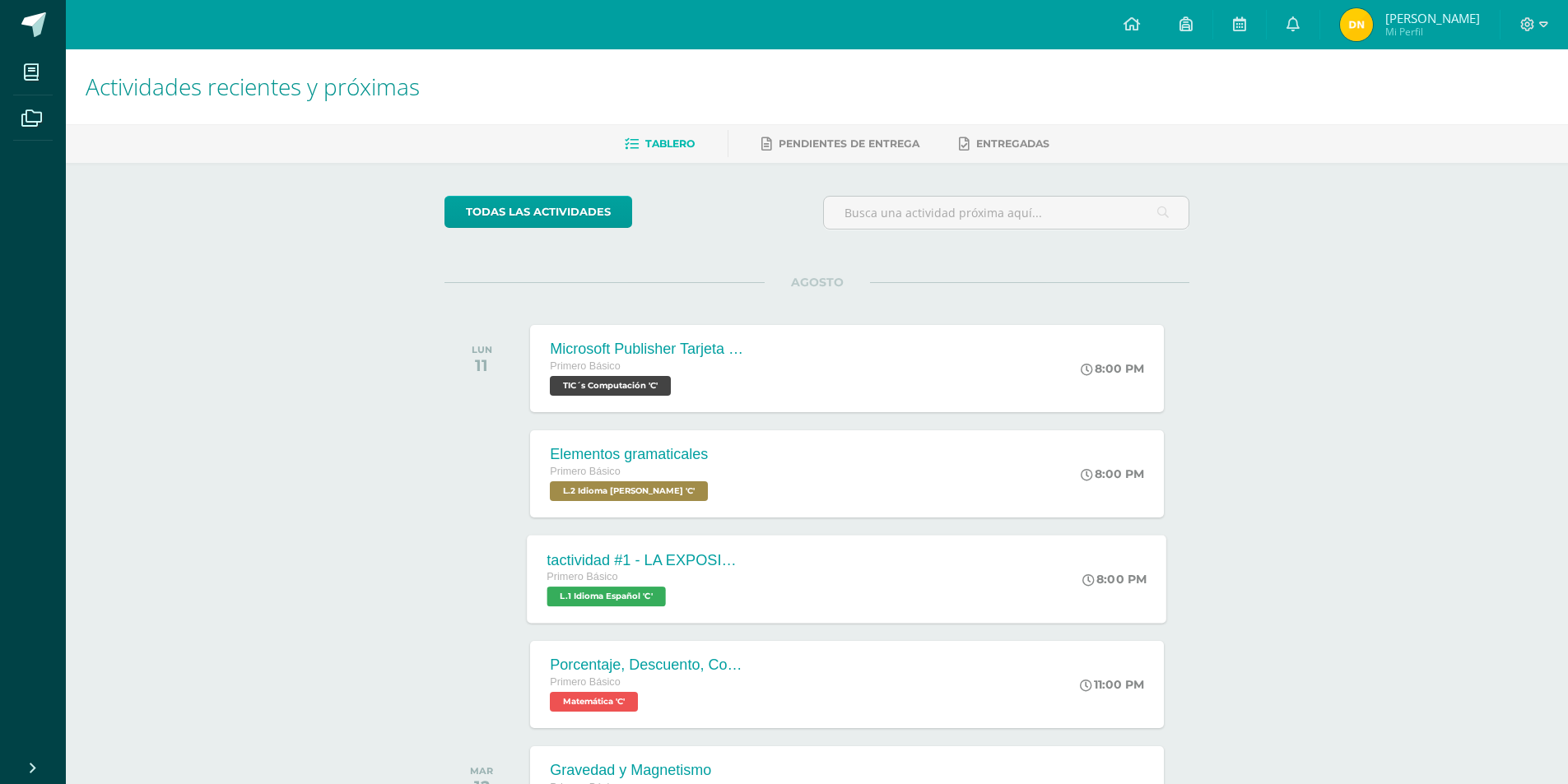
click at [617, 608] on div "tactividad #1 - LA EXPOSICIÓN ORAL Primero Básico L.1 Idioma Español 'C'" at bounding box center [647, 579] width 239 height 88
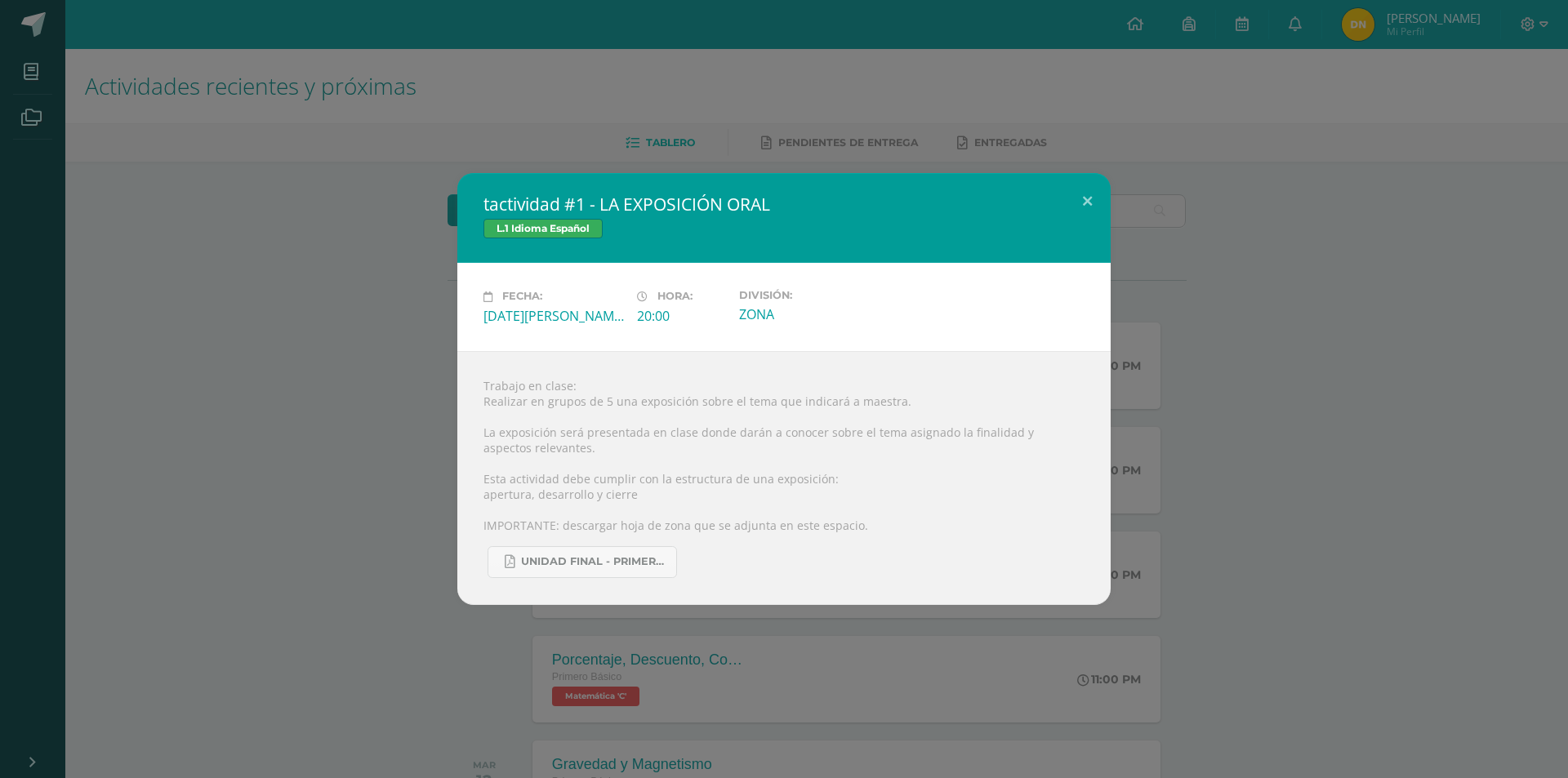
click at [1191, 709] on div "tactividad #1 - LA EXPOSICIÓN ORAL L.1 Idioma Español Fecha: [DATE][PERSON_NAME…" at bounding box center [784, 389] width 1568 height 778
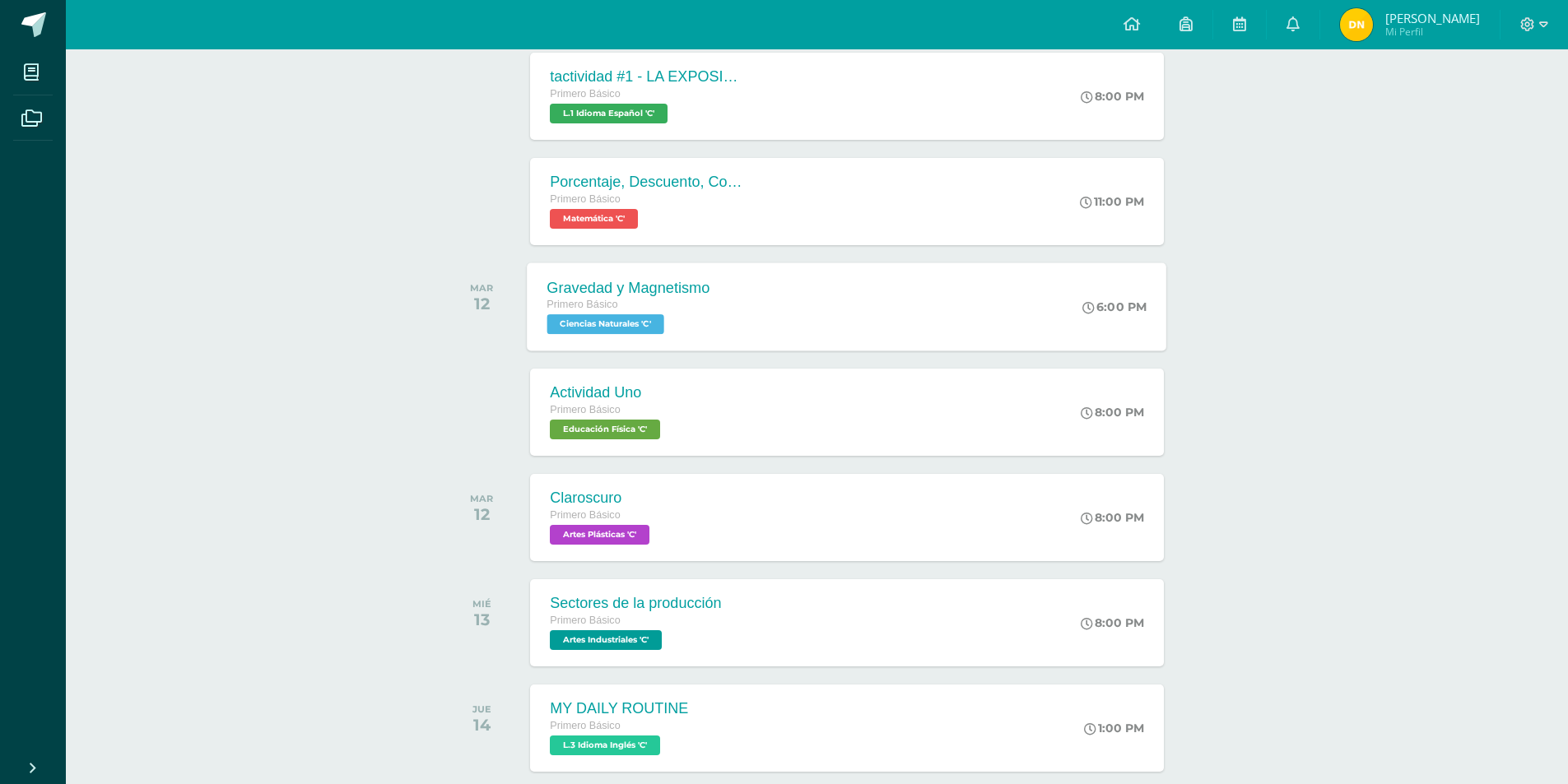
scroll to position [493, 0]
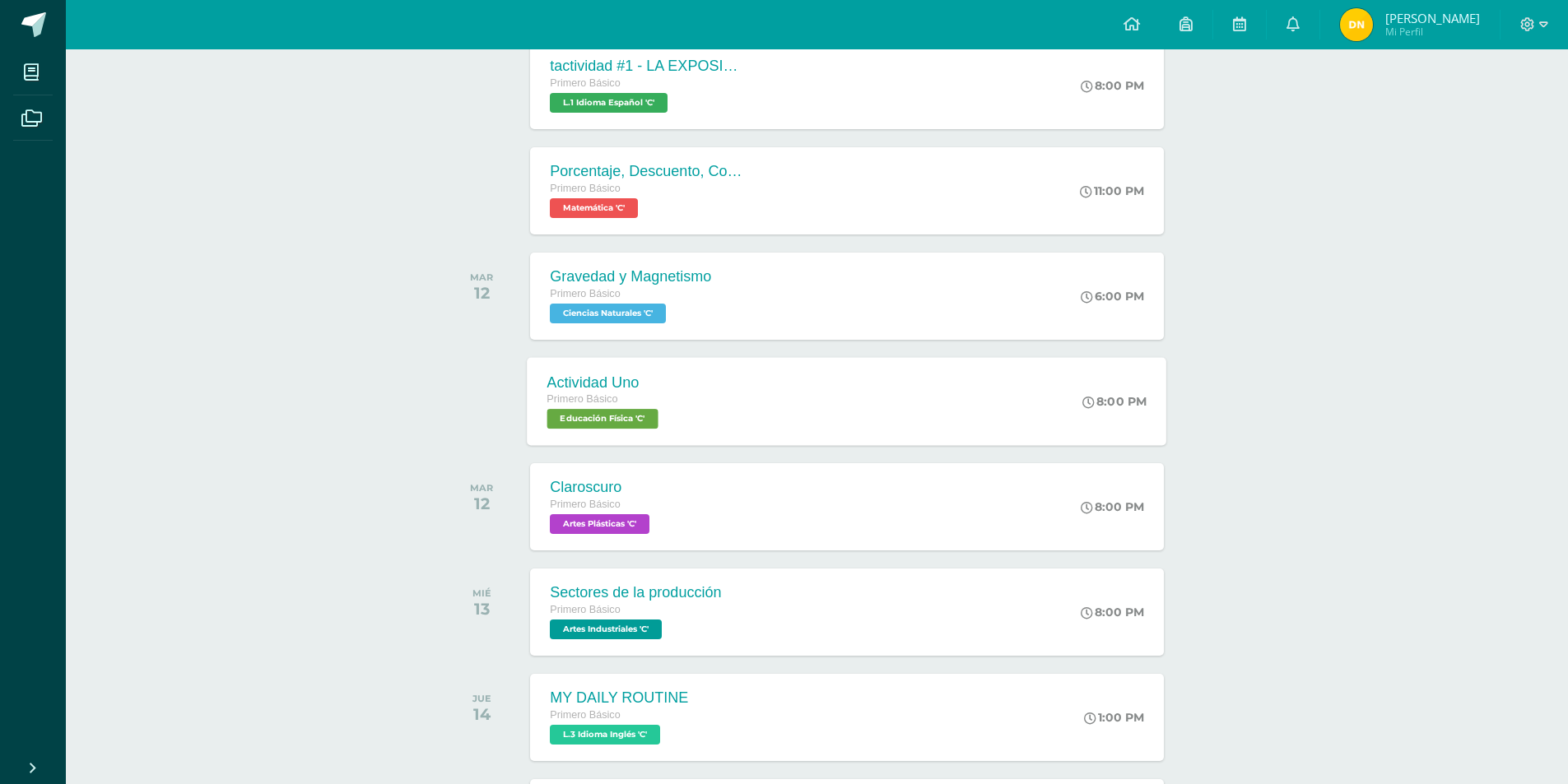
click at [632, 416] on span "Educación Física 'C'" at bounding box center [602, 418] width 111 height 20
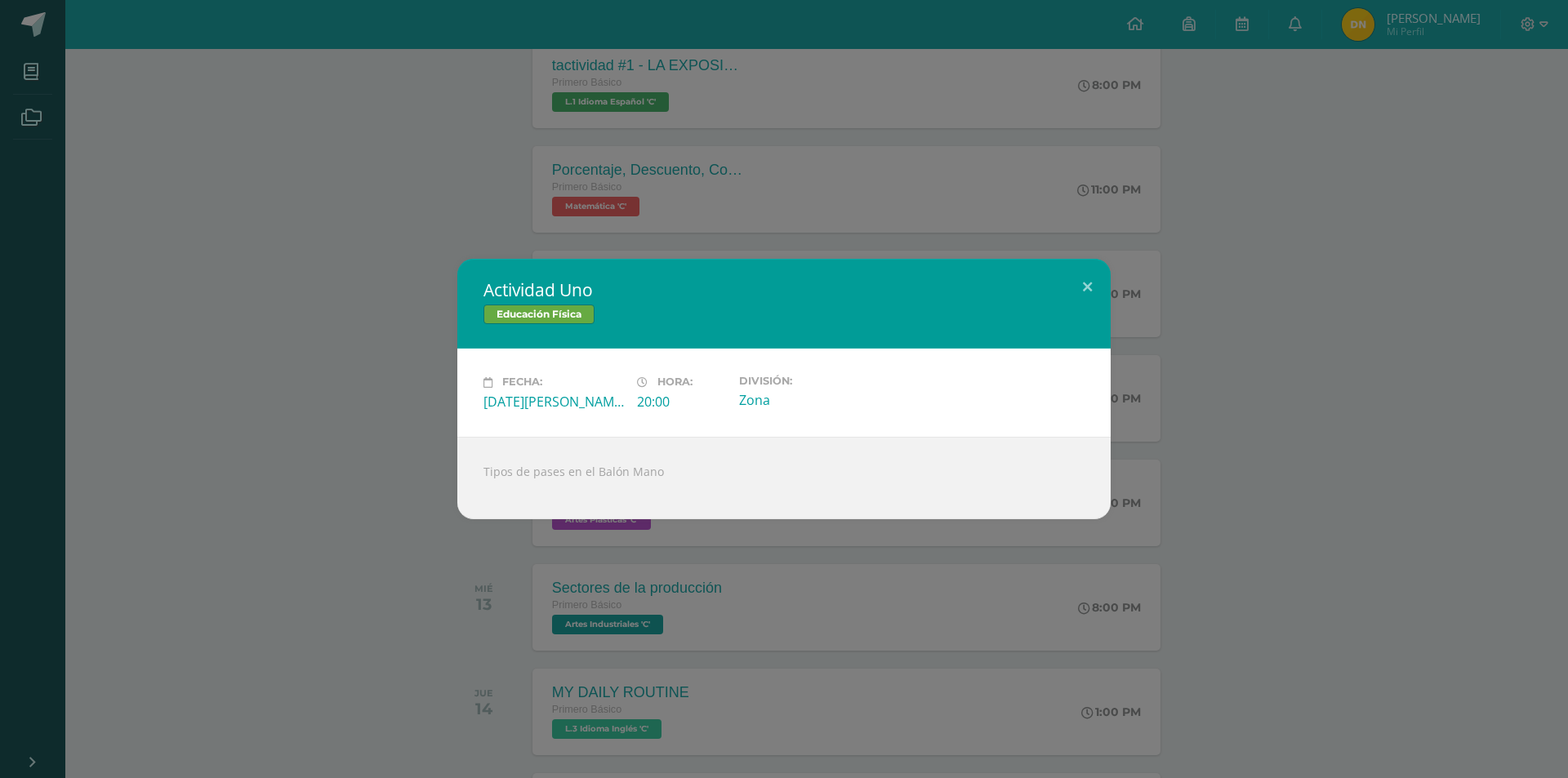
click at [791, 685] on div "Actividad Uno Educación Física Fecha: [DATE][PERSON_NAME] Hora: 20:00 División:…" at bounding box center [784, 389] width 1568 height 778
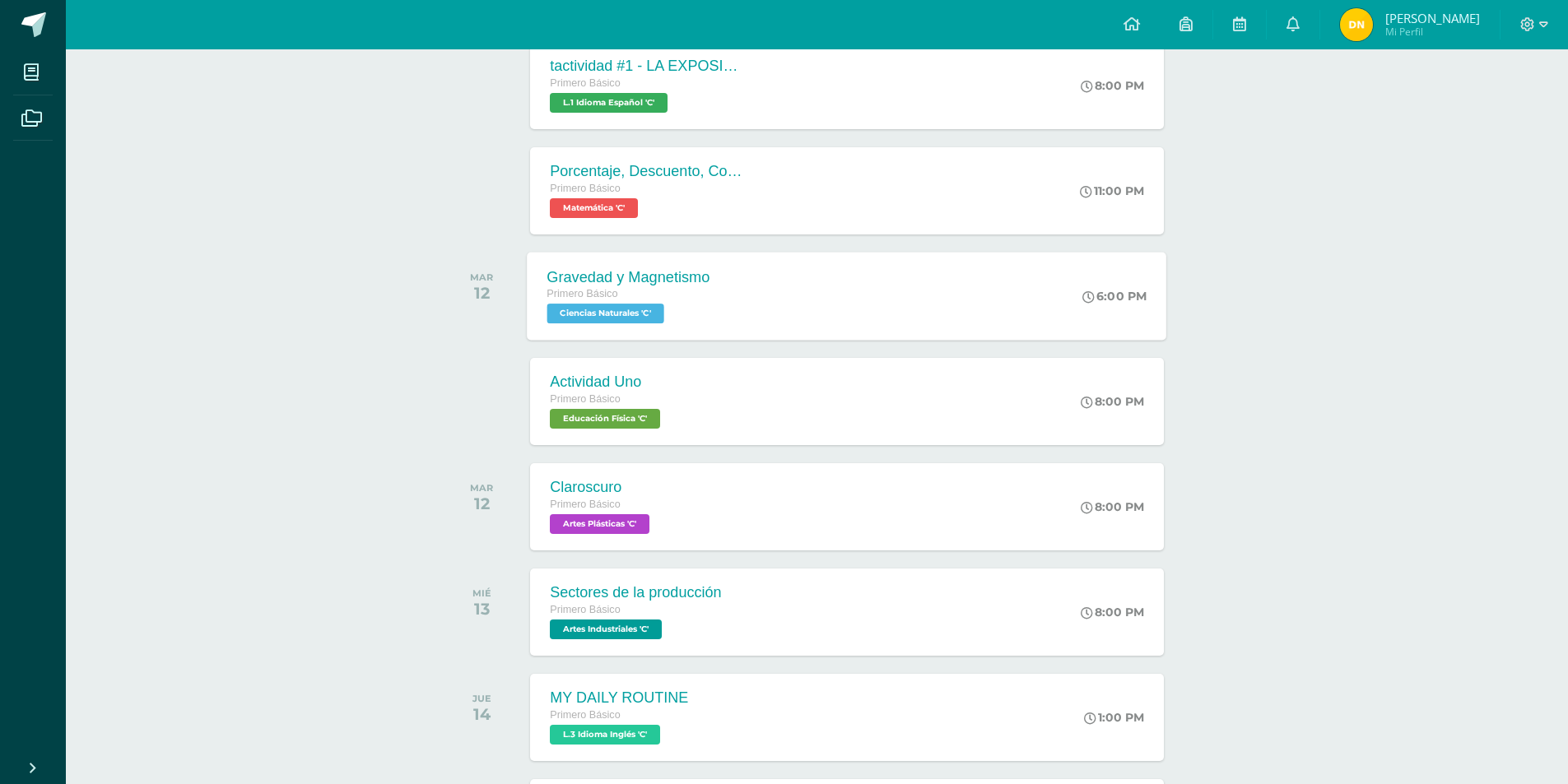
click at [556, 315] on span "Ciencias Naturales 'C'" at bounding box center [605, 313] width 117 height 20
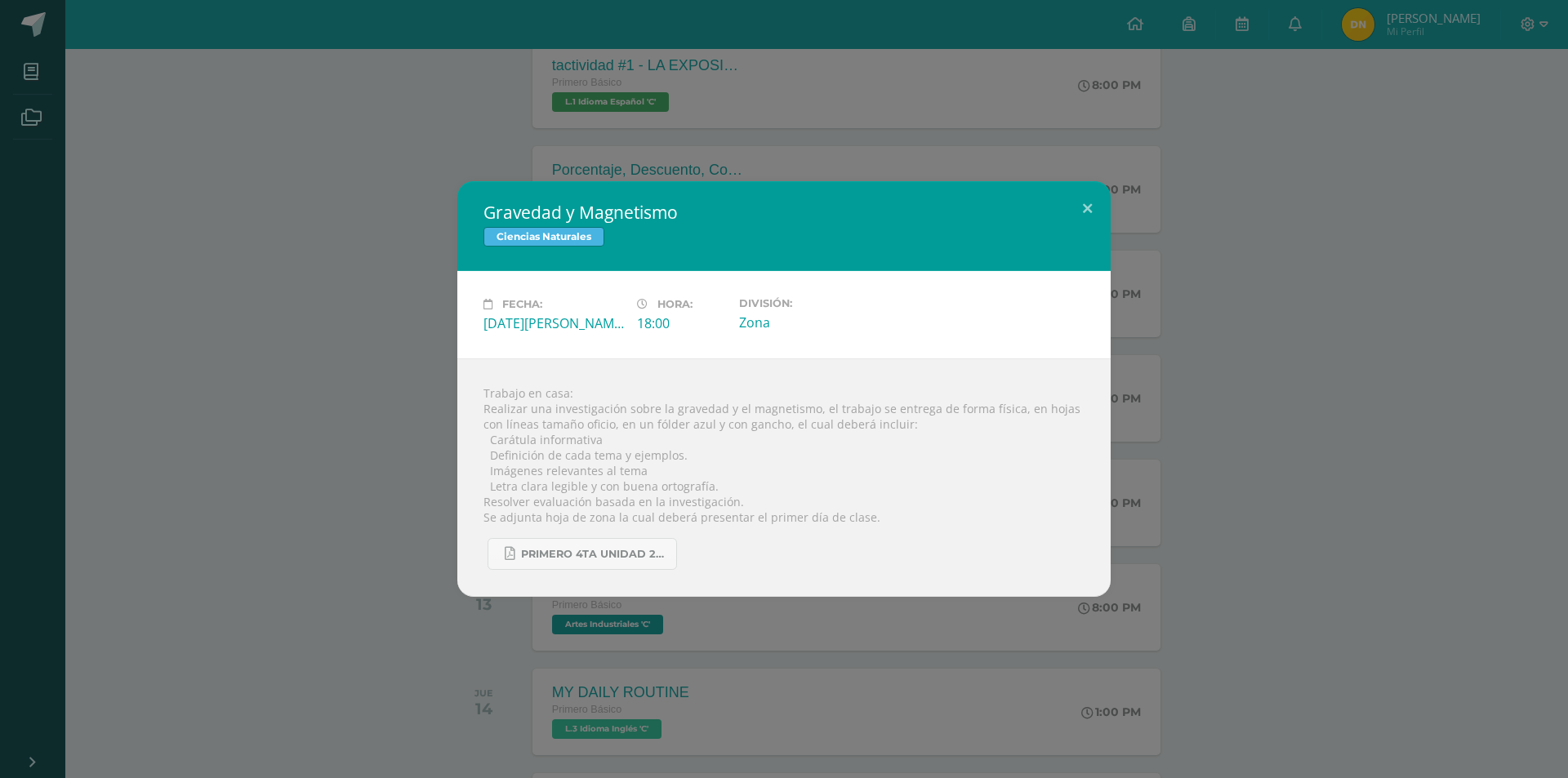
click at [1160, 426] on div "Gravedad y Magnetismo Ciencias Naturales Fecha: [DATE][PERSON_NAME] Hora: 18:00…" at bounding box center [784, 389] width 1555 height 416
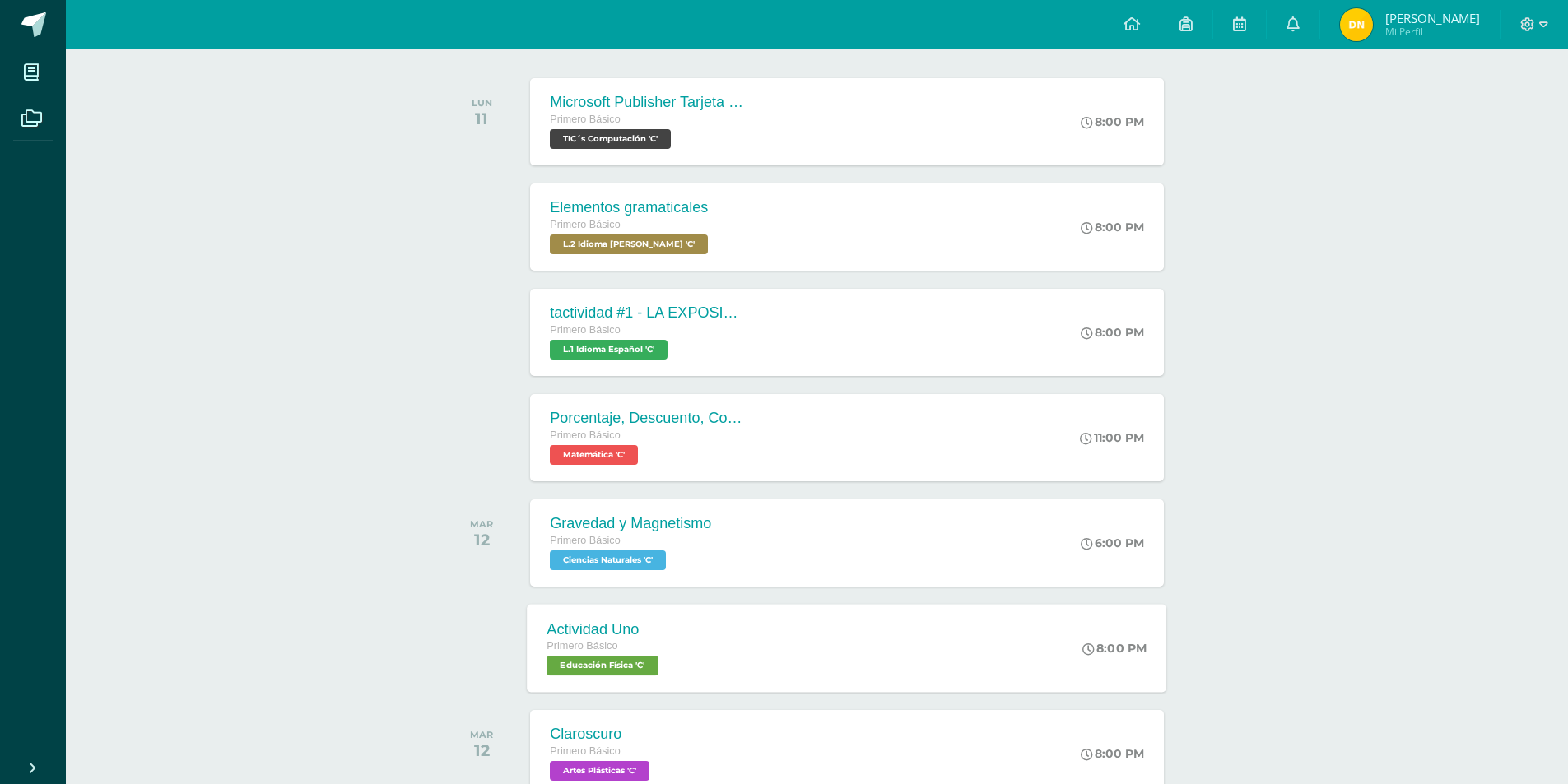
scroll to position [493, 0]
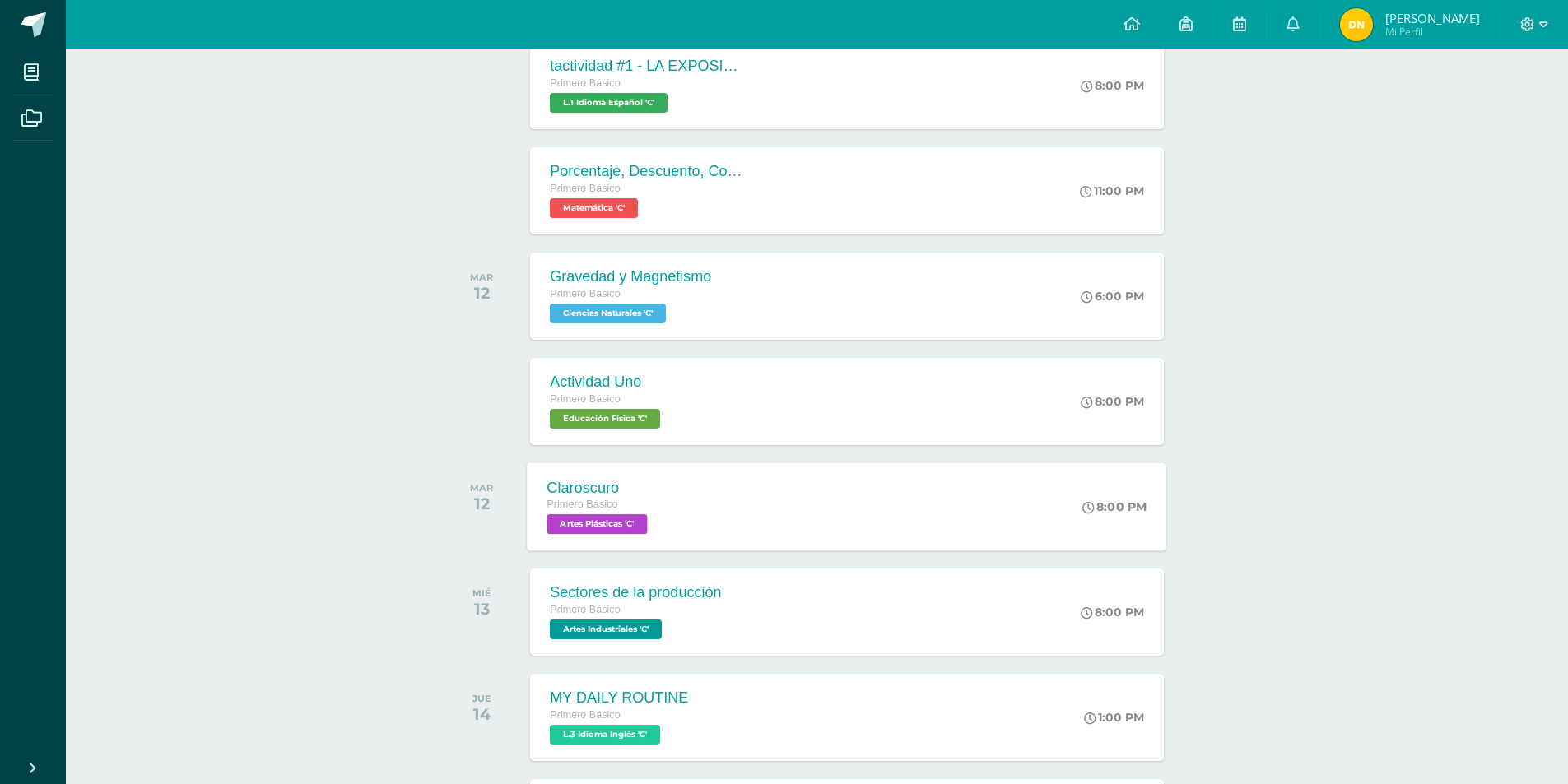
click at [601, 518] on span "Artes Plásticas 'C'" at bounding box center [597, 524] width 101 height 20
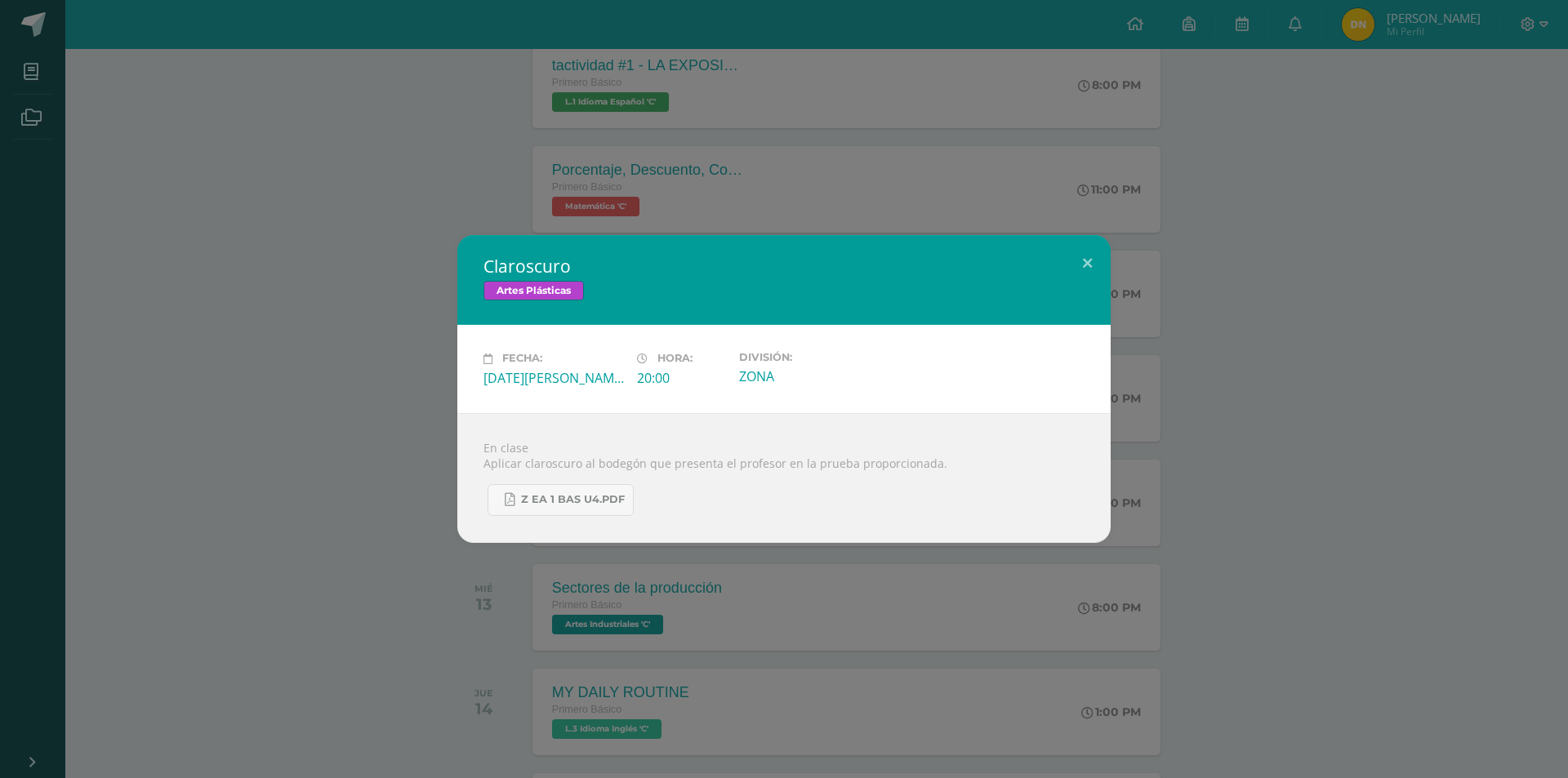
click at [732, 571] on div "Claroscuro Artes Plásticas Fecha: Martes 12 de Agosto Hora: 20:00 División: ZONA" at bounding box center [784, 389] width 1568 height 778
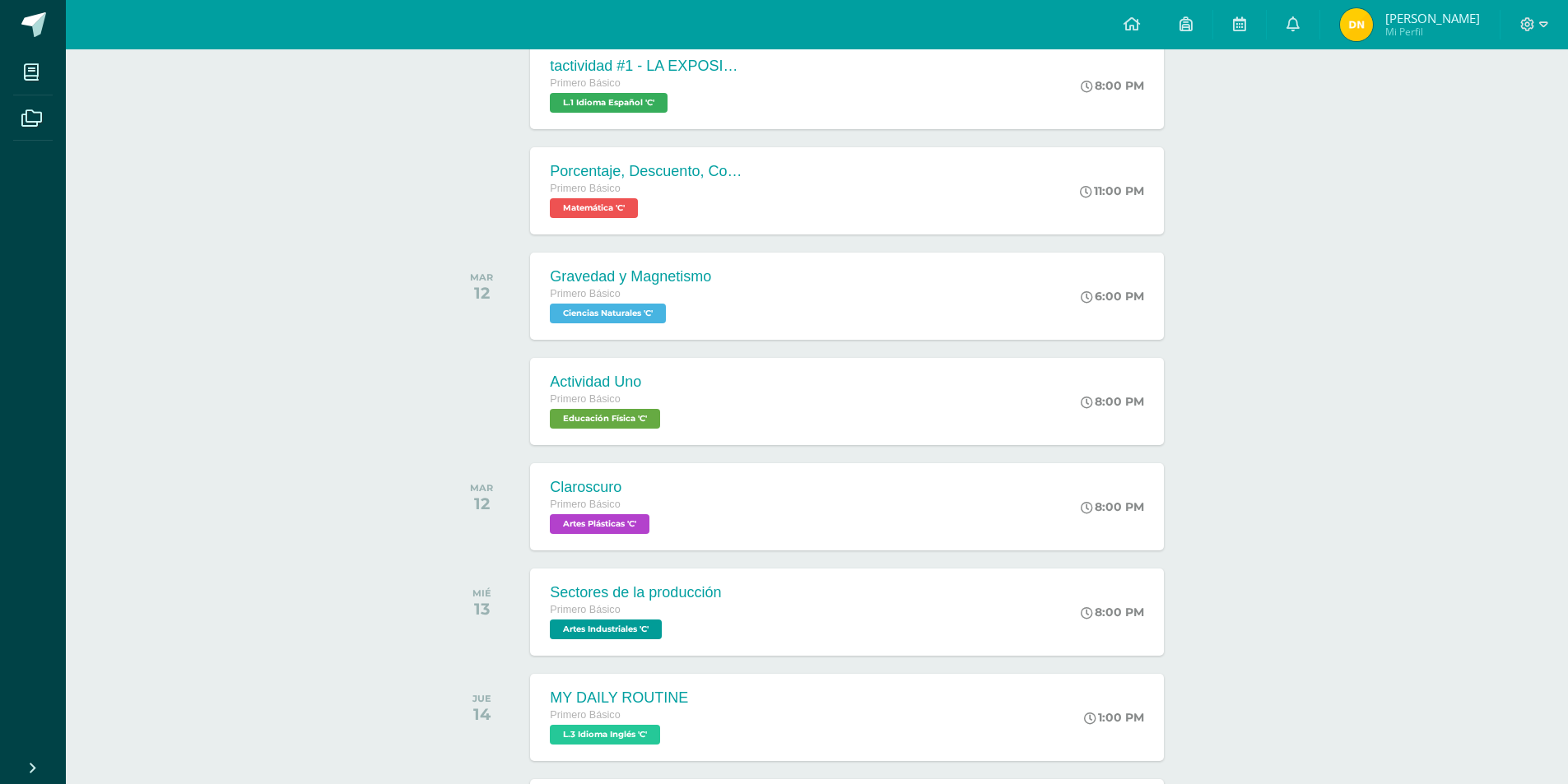
click at [634, 419] on span "Educación Física 'C'" at bounding box center [604, 418] width 110 height 20
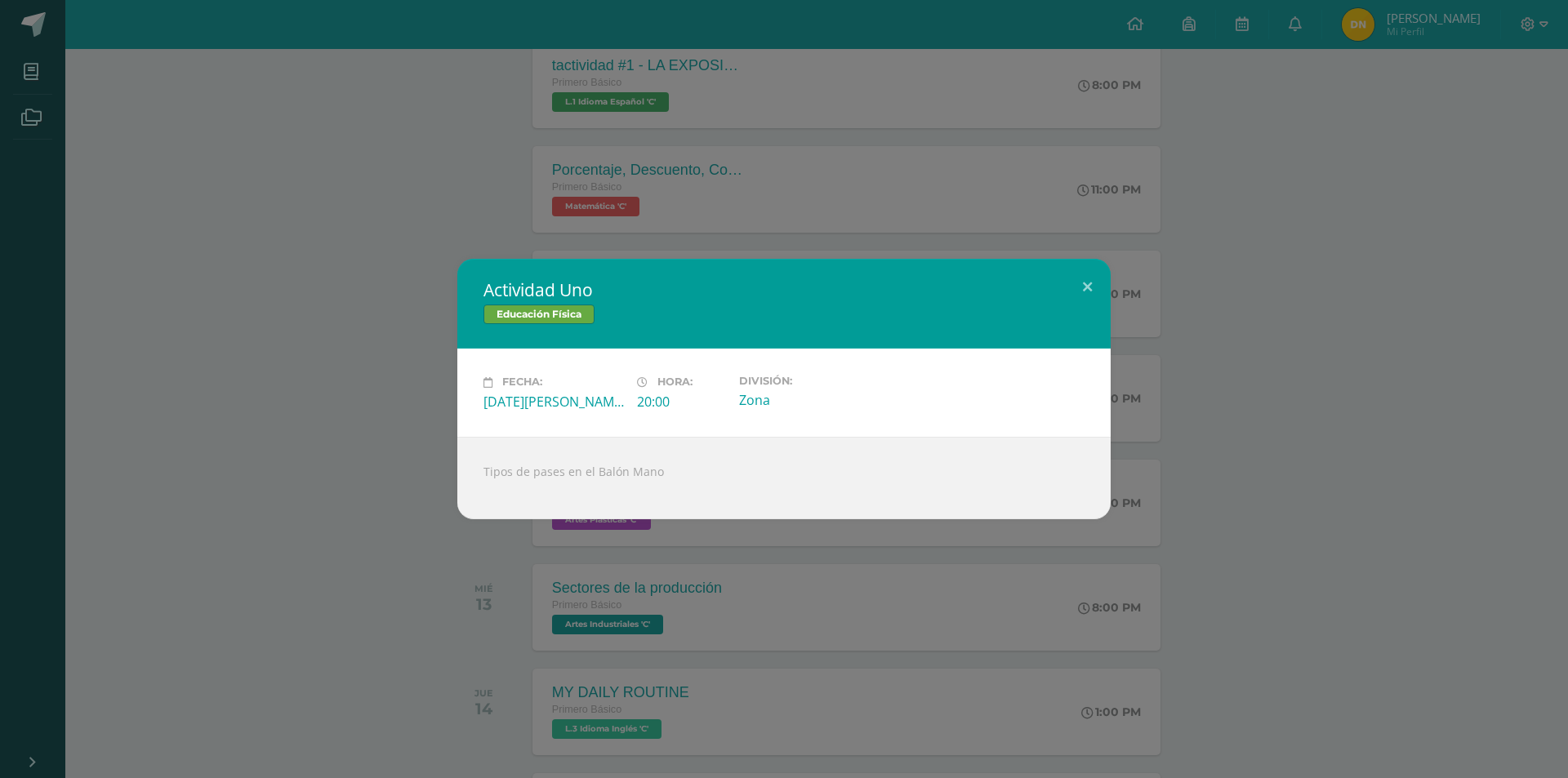
click at [838, 659] on div "Actividad Uno Educación Física Fecha: [DATE][PERSON_NAME] Hora: 20:00 División:…" at bounding box center [784, 389] width 1568 height 778
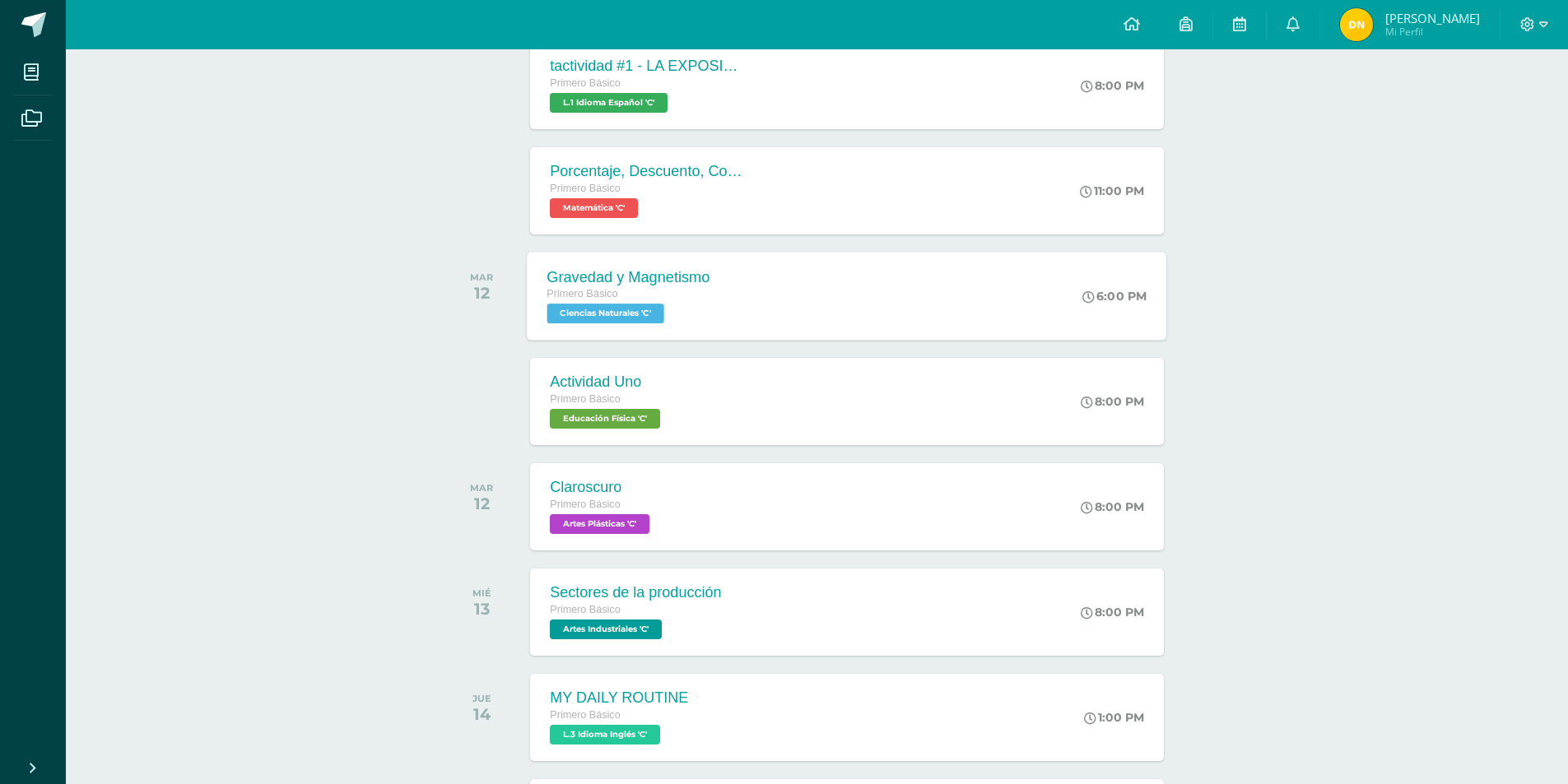
click at [641, 314] on span "Ciencias Naturales 'C'" at bounding box center [605, 313] width 117 height 20
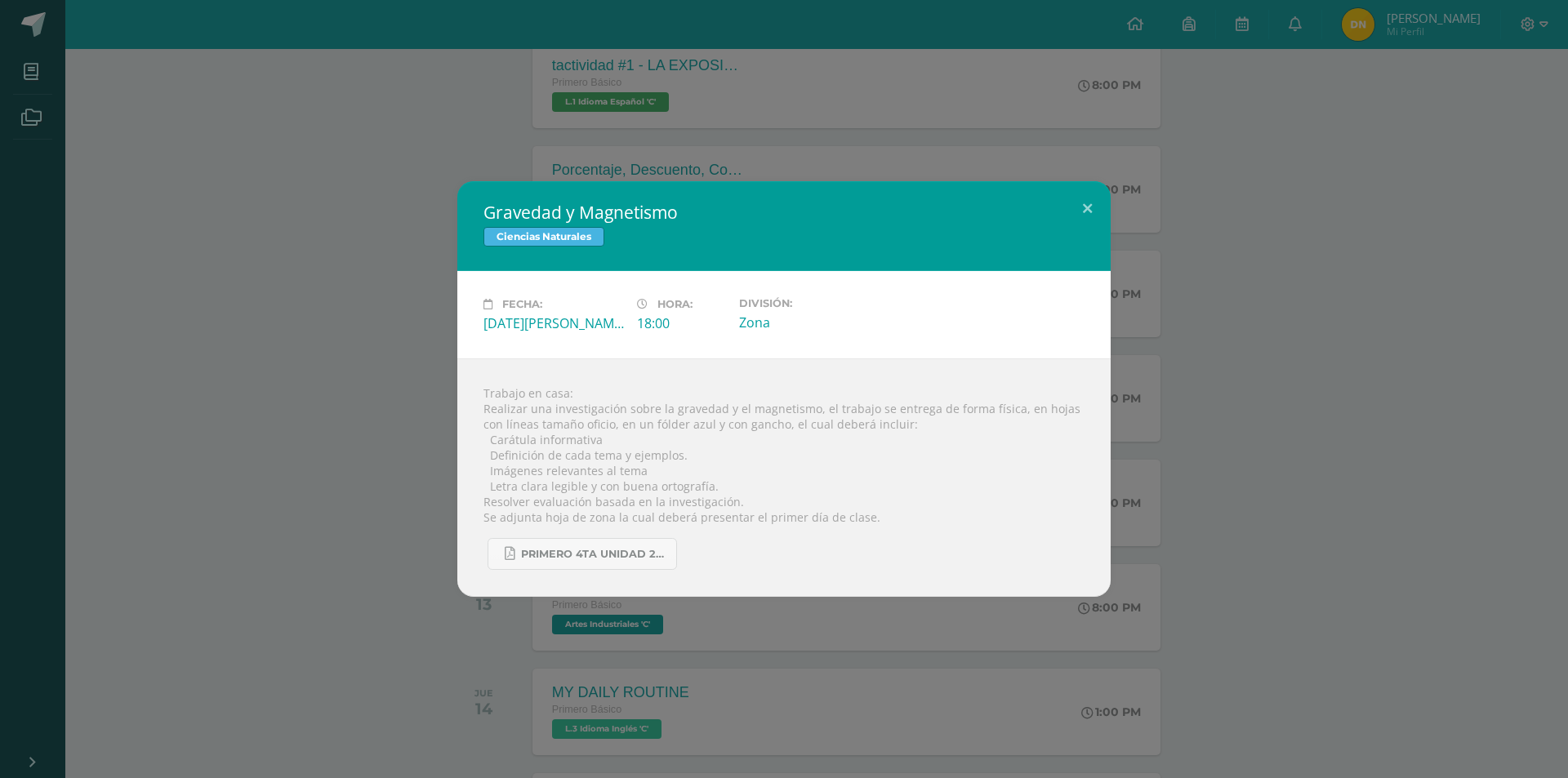
click at [1177, 282] on div "Gravedad y Magnetismo Ciencias Naturales Fecha: [DATE][PERSON_NAME] Hora: 18:00…" at bounding box center [784, 389] width 1555 height 416
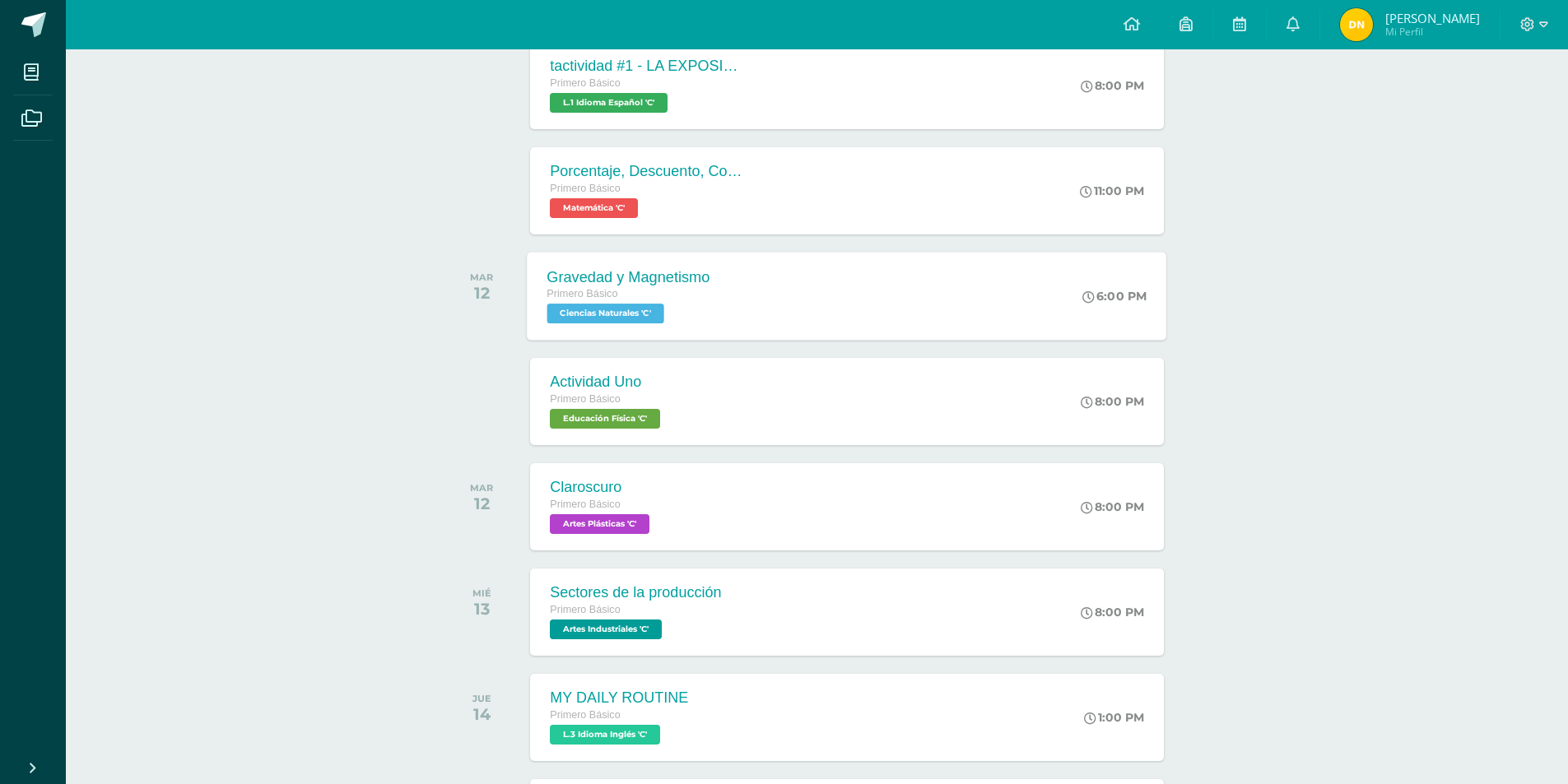
click at [644, 323] on span "Ciencias Naturales 'C'" at bounding box center [605, 313] width 117 height 20
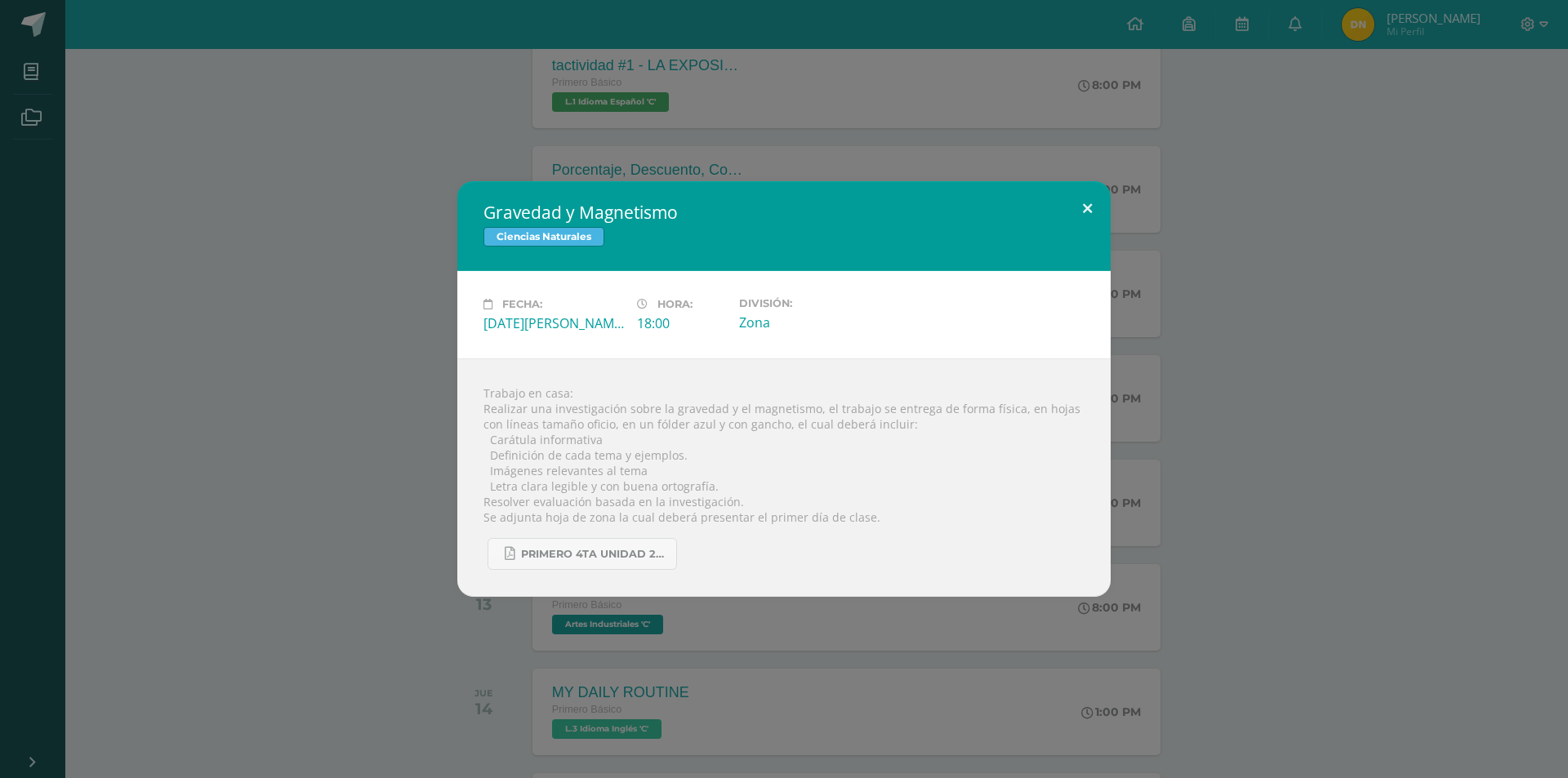
click at [1083, 218] on button at bounding box center [1087, 209] width 47 height 56
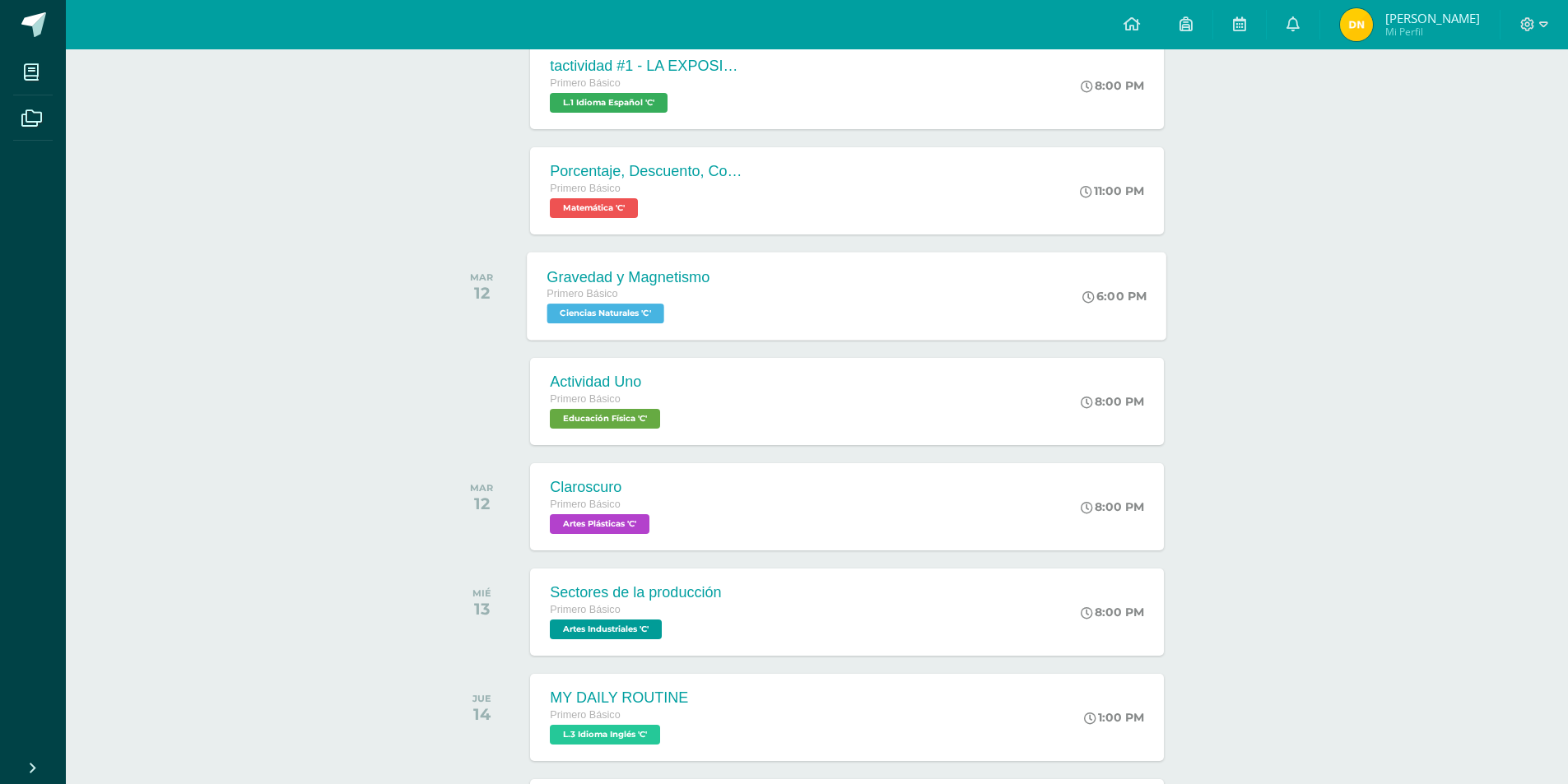
click at [596, 304] on span "Ciencias Naturales 'C'" at bounding box center [605, 313] width 117 height 20
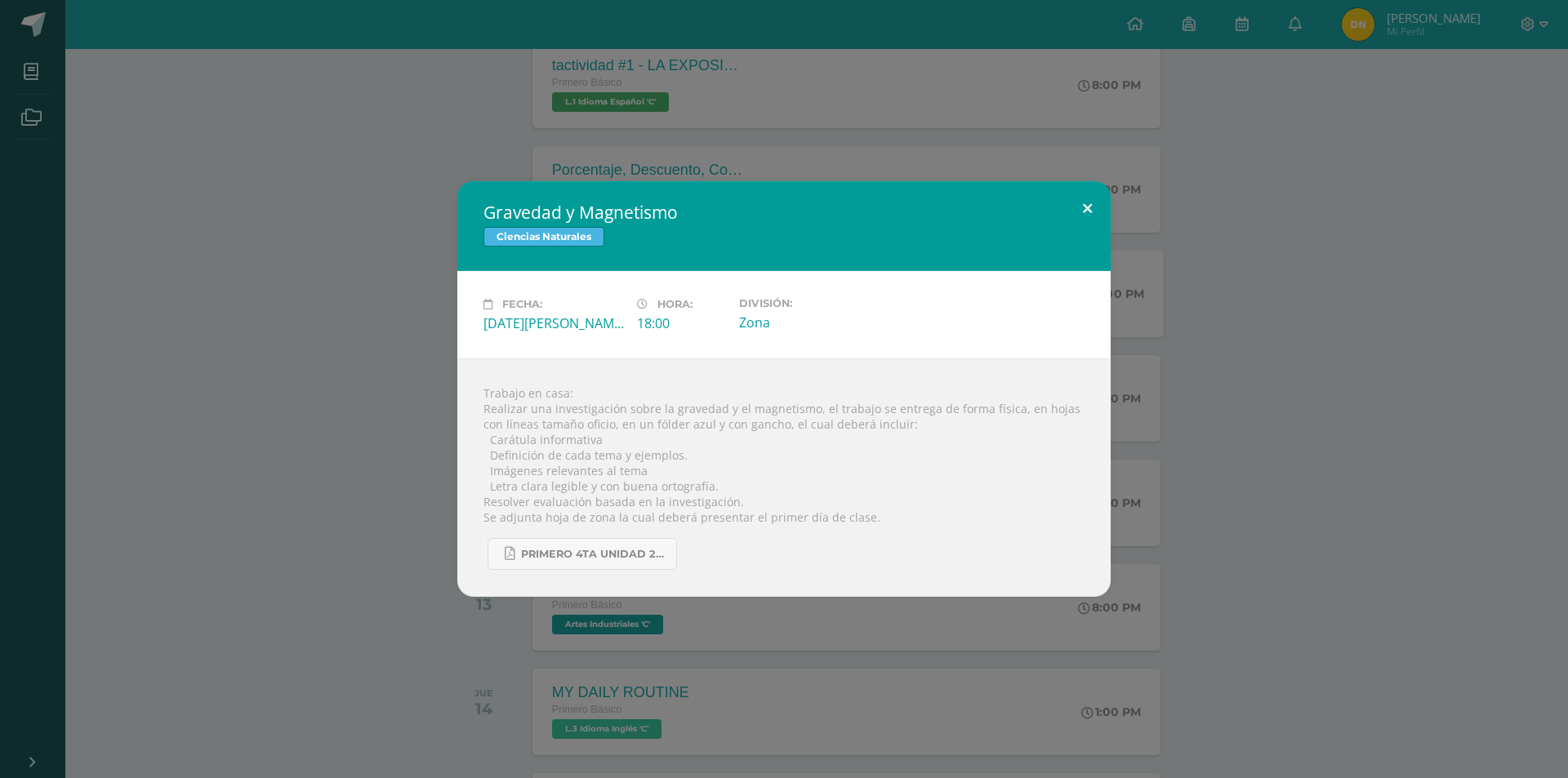
click at [1083, 219] on button at bounding box center [1087, 209] width 47 height 56
